Goal: Transaction & Acquisition: Download file/media

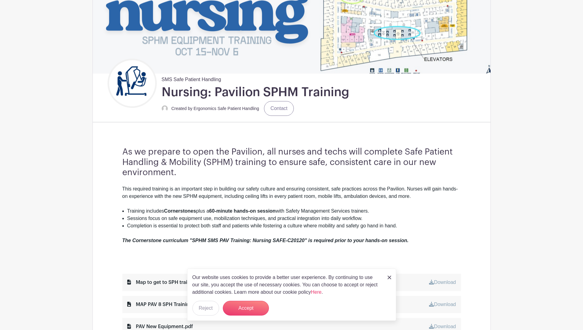
scroll to position [92, 0]
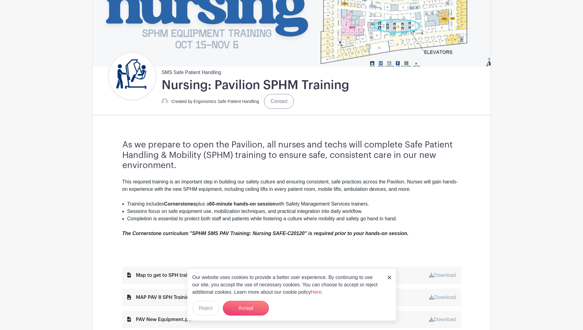
click at [392, 278] on div "Our website uses cookies to provide a better user experience. By continuing to …" at bounding box center [291, 295] width 209 height 52
click at [388, 278] on img at bounding box center [390, 278] width 4 height 4
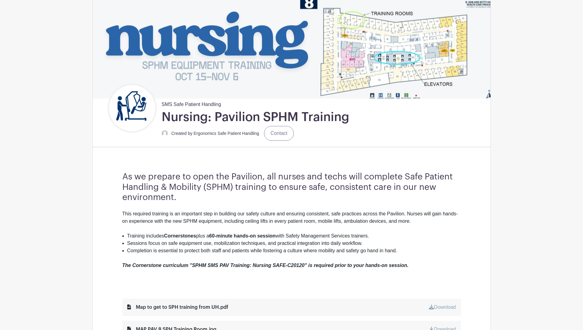
scroll to position [61, 0]
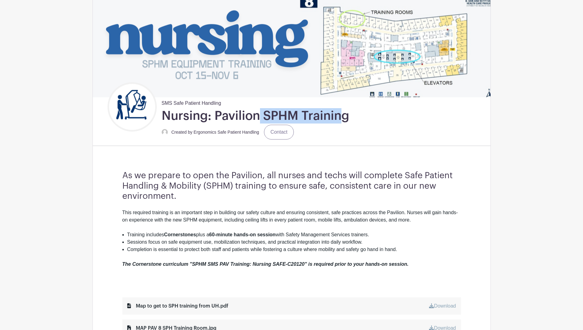
drag, startPoint x: 257, startPoint y: 120, endPoint x: 343, endPoint y: 122, distance: 85.5
click at [343, 122] on h1 "Nursing: Pavilion SPHM Training" at bounding box center [255, 115] width 187 height 15
drag, startPoint x: 347, startPoint y: 119, endPoint x: 259, endPoint y: 118, distance: 87.9
click at [259, 118] on h1 "Nursing: Pavilion SPHM Training" at bounding box center [255, 115] width 187 height 15
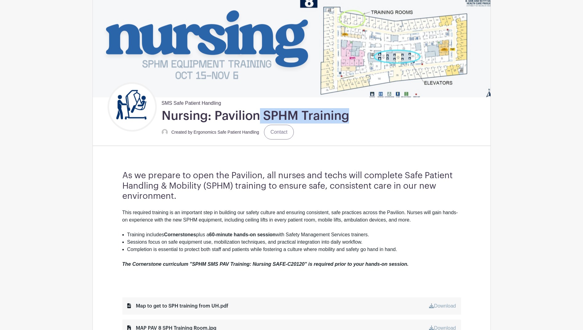
click at [259, 118] on h1 "Nursing: Pavilion SPHM Training" at bounding box center [255, 115] width 187 height 15
drag, startPoint x: 259, startPoint y: 118, endPoint x: 385, endPoint y: 116, distance: 125.4
click at [385, 116] on div "SMS Safe Patient Handling Nursing: Pavilion SPHM Training Created by Ergonomics…" at bounding box center [299, 111] width 383 height 58
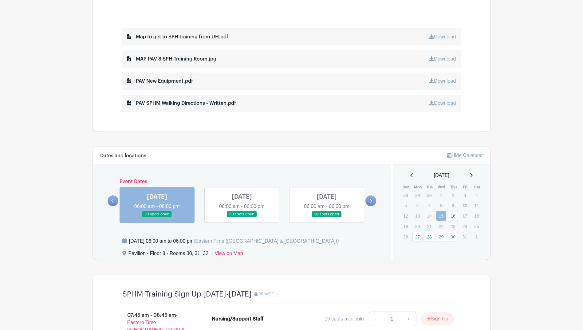
scroll to position [369, 0]
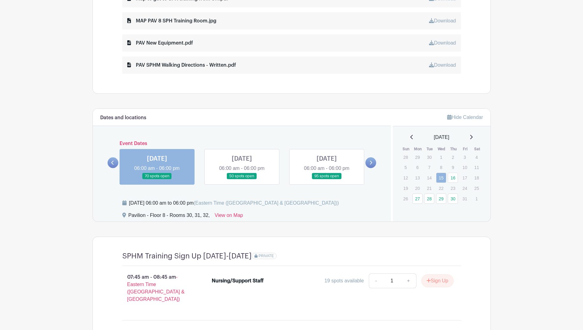
click at [472, 140] on link at bounding box center [471, 137] width 3 height 7
click at [373, 162] on link at bounding box center [370, 162] width 11 height 11
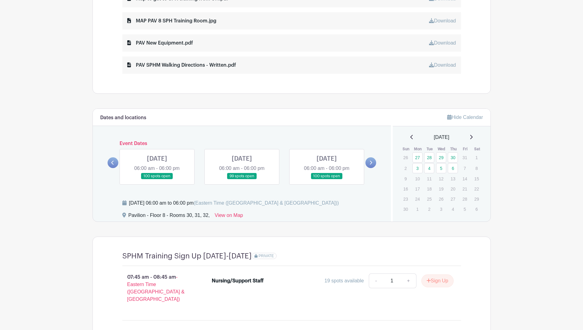
click at [373, 162] on link at bounding box center [370, 162] width 11 height 11
click at [453, 199] on p "27" at bounding box center [453, 199] width 10 height 10
click at [410, 136] on icon at bounding box center [411, 137] width 3 height 5
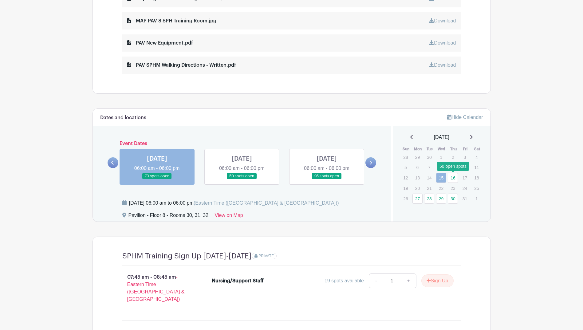
click at [457, 179] on link "16" at bounding box center [453, 178] width 10 height 10
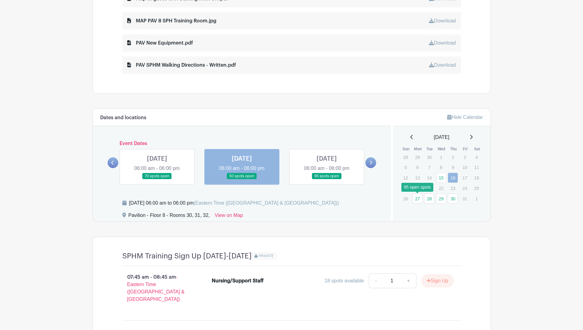
click at [417, 199] on link "27" at bounding box center [417, 199] width 10 height 10
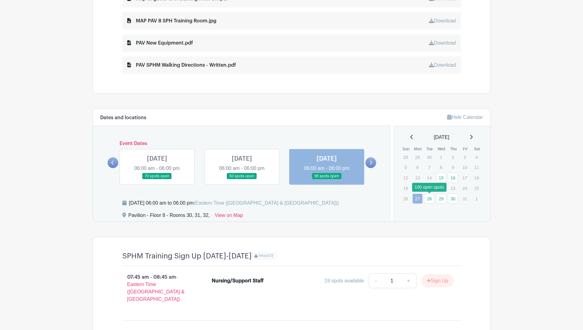
click at [429, 199] on link "28" at bounding box center [429, 199] width 10 height 10
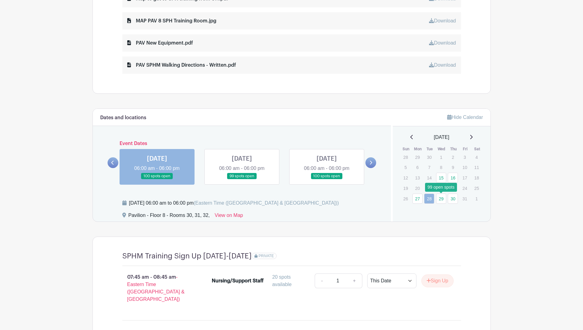
click at [440, 199] on link "29" at bounding box center [441, 199] width 10 height 10
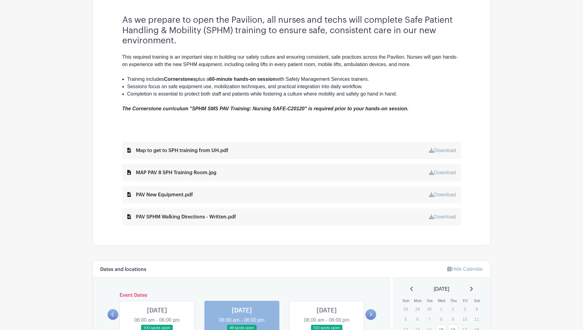
scroll to position [154, 0]
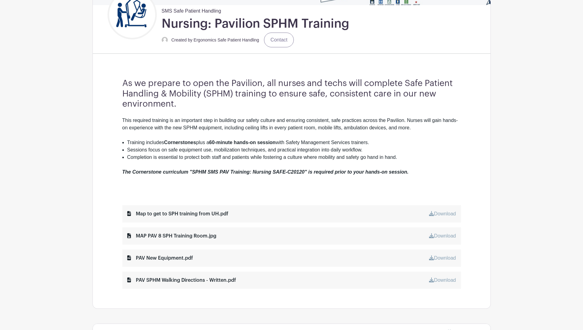
click at [448, 215] on link "Download" at bounding box center [442, 213] width 27 height 5
click at [435, 234] on link "Download" at bounding box center [442, 235] width 27 height 5
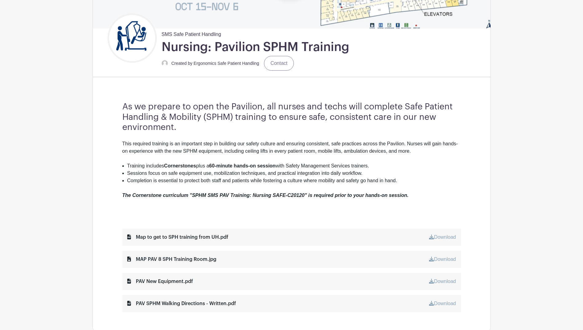
scroll to position [31, 0]
